Goal: Find contact information: Find contact information

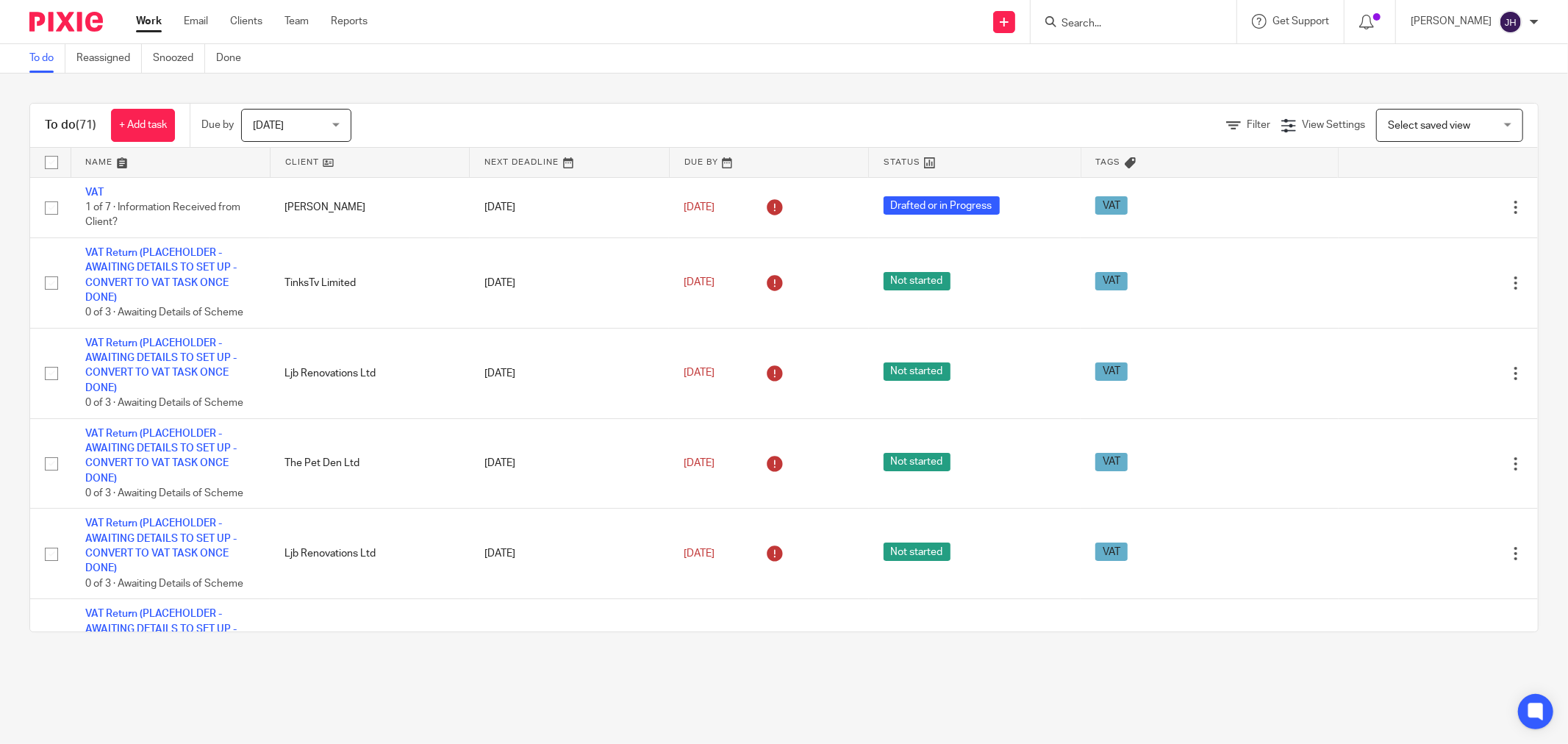
click at [1082, 28] on input "Search" at bounding box center [1126, 23] width 132 height 13
click at [1138, 19] on input "Search" at bounding box center [1126, 23] width 132 height 13
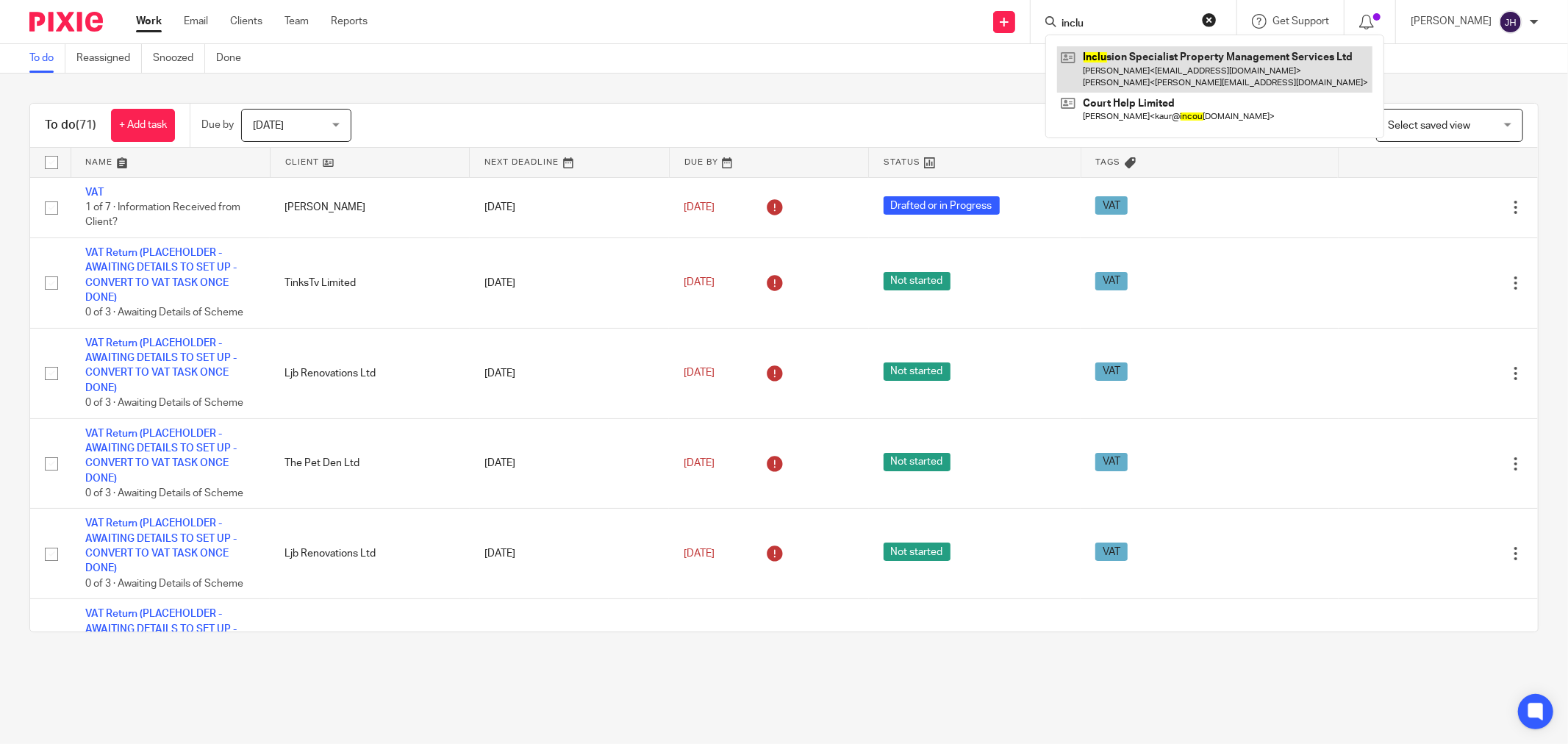
type input "inclu"
click at [1133, 67] on link at bounding box center [1215, 69] width 315 height 45
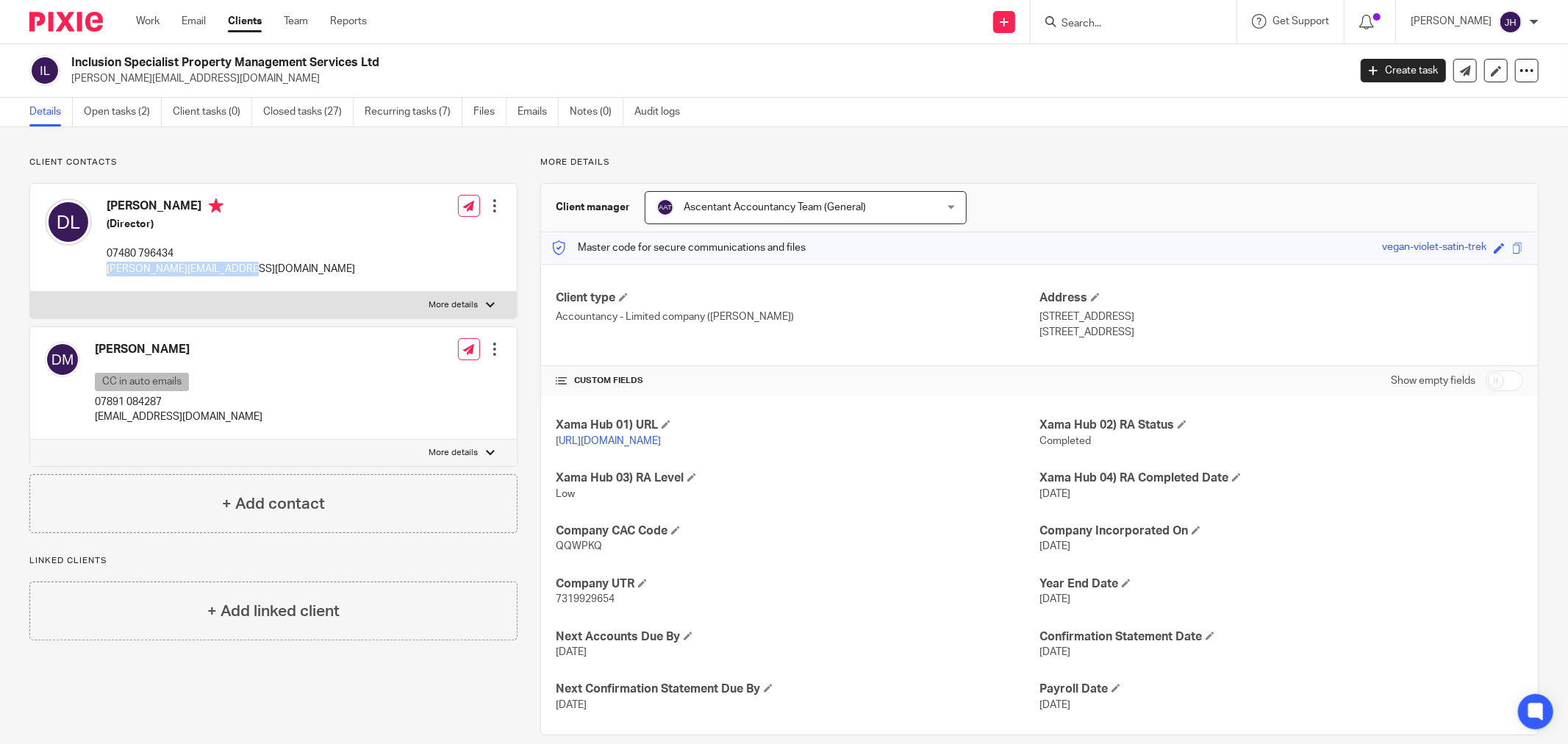
drag, startPoint x: 241, startPoint y: 266, endPoint x: 104, endPoint y: 273, distance: 137.2
click at [104, 273] on div "Daniel Lane (Director) 07480 796434 daniel_ispmsltd@yahoo.com Edit contact Crea…" at bounding box center [274, 237] width 487 height 108
copy p "[PERSON_NAME][EMAIL_ADDRESS][DOMAIN_NAME]"
drag, startPoint x: 194, startPoint y: 419, endPoint x: 95, endPoint y: 419, distance: 99.0
click at [95, 419] on div "David Miller CC in auto emails 07891 084287 ispmsltd@gmail.com Edit contact Cre…" at bounding box center [274, 383] width 487 height 113
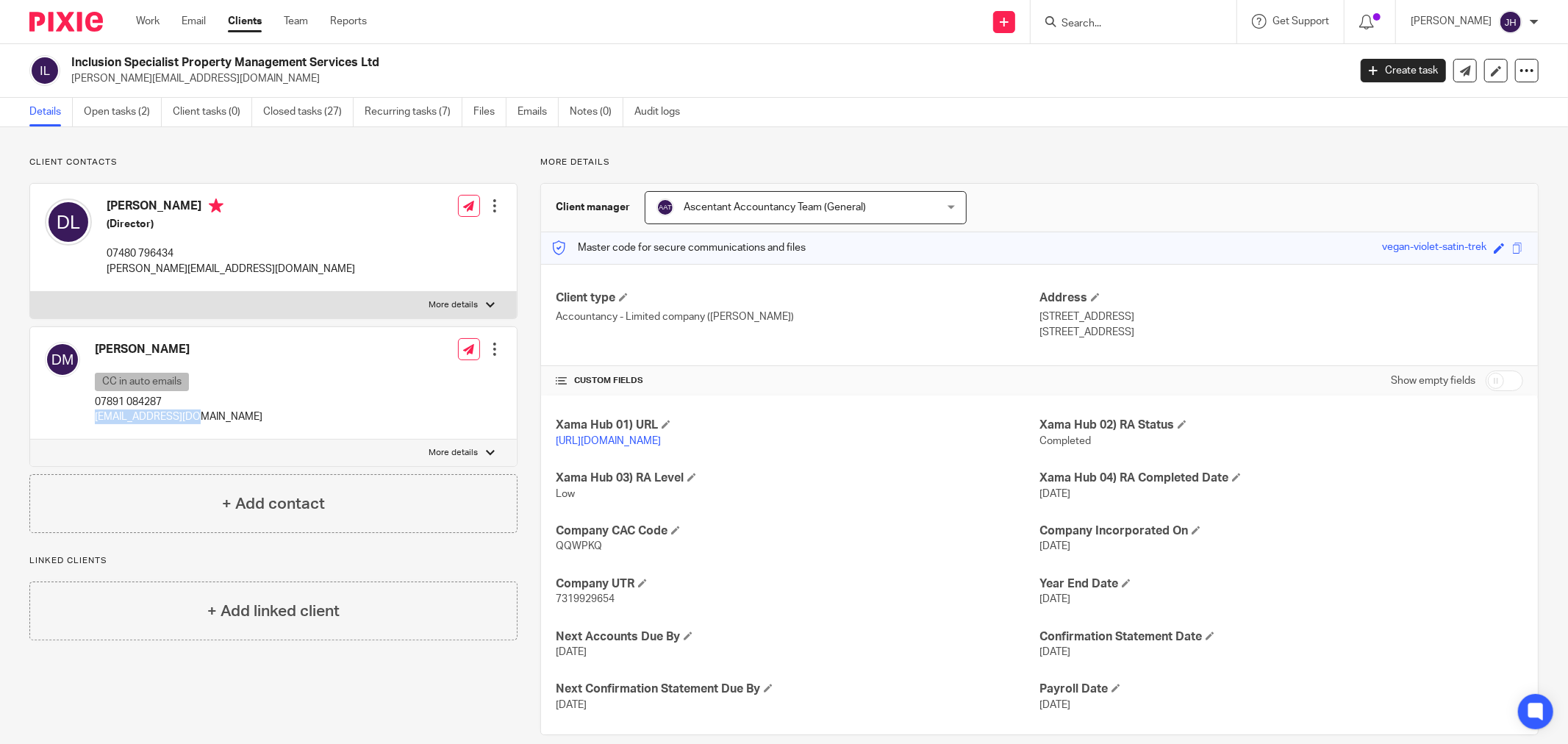
copy p "[EMAIL_ADDRESS][DOMAIN_NAME]"
click at [111, 690] on div "Client contacts Daniel Lane (Director) 07480 796434 daniel_ispmsltd@yahoo.com E…" at bounding box center [262, 445] width 511 height 578
